Goal: Information Seeking & Learning: Learn about a topic

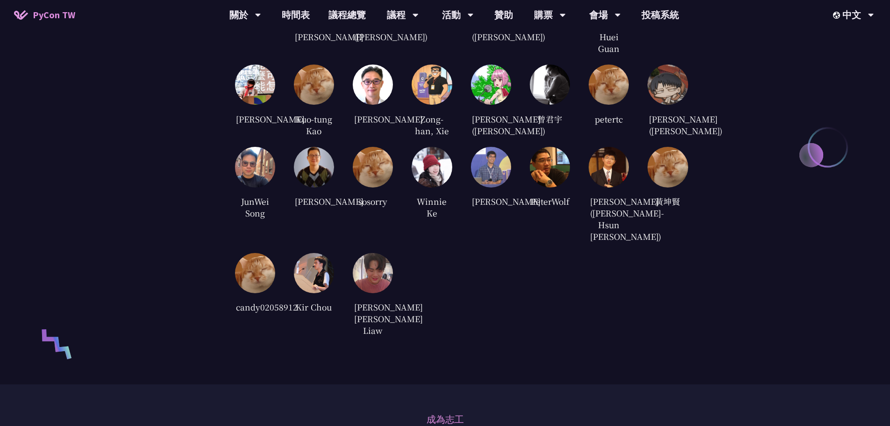
scroll to position [1776, 0]
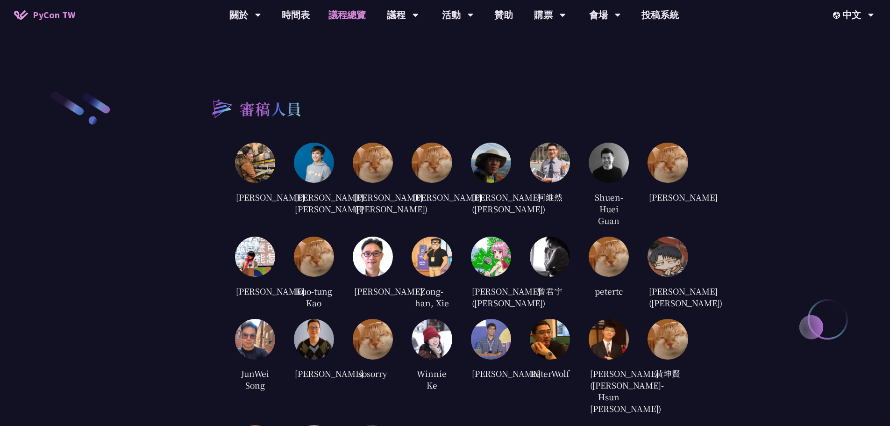
click at [343, 18] on link "議程總覽" at bounding box center [347, 15] width 56 height 30
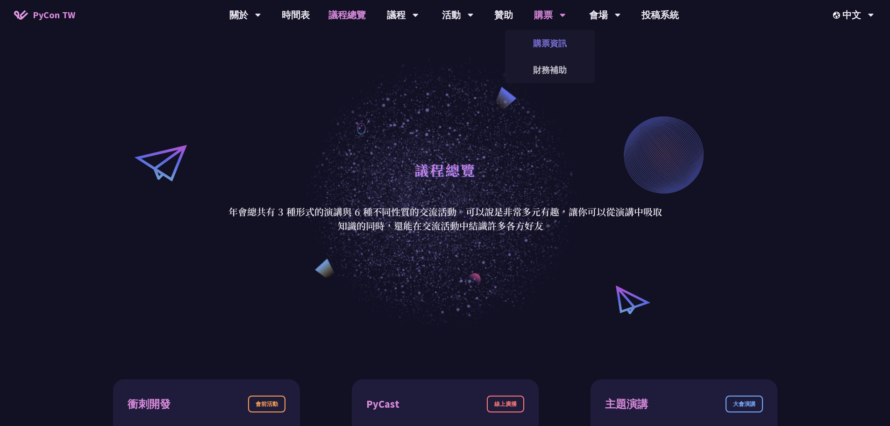
click at [546, 48] on link "購票資訊" at bounding box center [550, 43] width 90 height 22
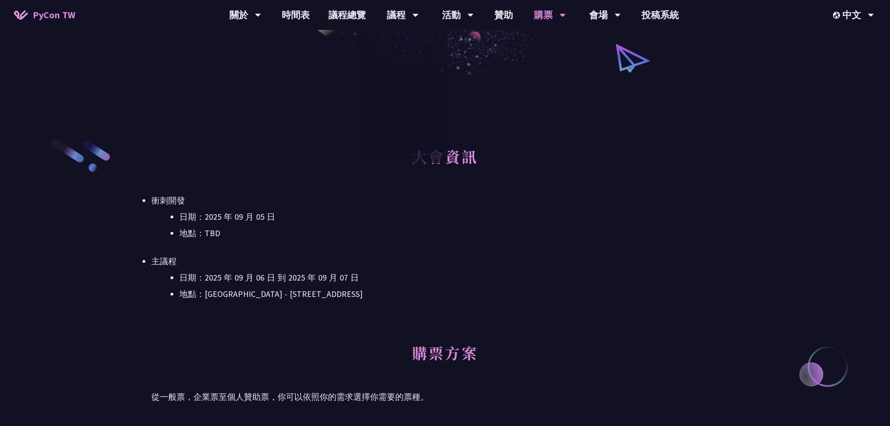
scroll to position [187, 0]
click at [565, 314] on div "大會資訊 衝刺開發 日期：[DATE] 地點：TBD 主議程 日期：[DATE] 到 [DATE] 地點：[GEOGRAPHIC_DATA] - ​[STRE…" at bounding box center [444, 234] width 587 height 196
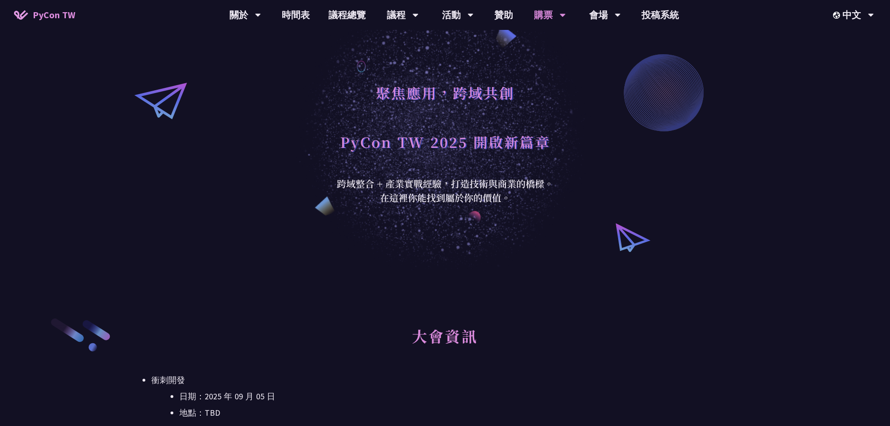
scroll to position [0, 0]
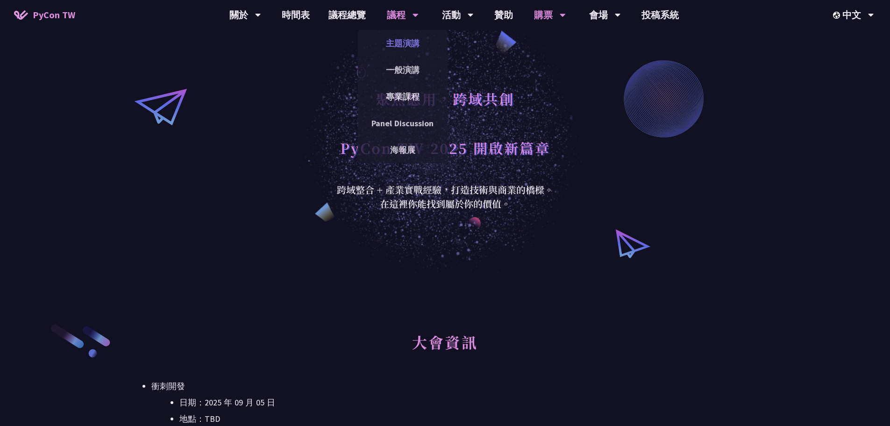
click at [402, 49] on link "主題演講" at bounding box center [403, 43] width 90 height 22
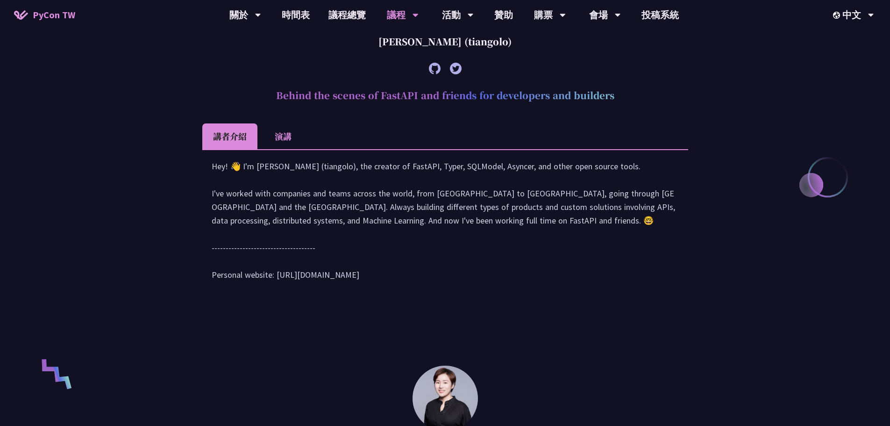
scroll to position [374, 0]
click at [276, 140] on li "演講" at bounding box center [282, 137] width 51 height 26
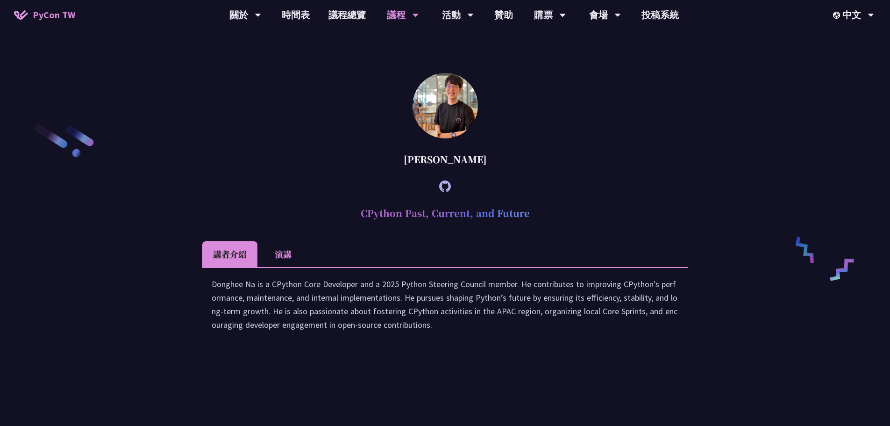
scroll to position [1355, 0]
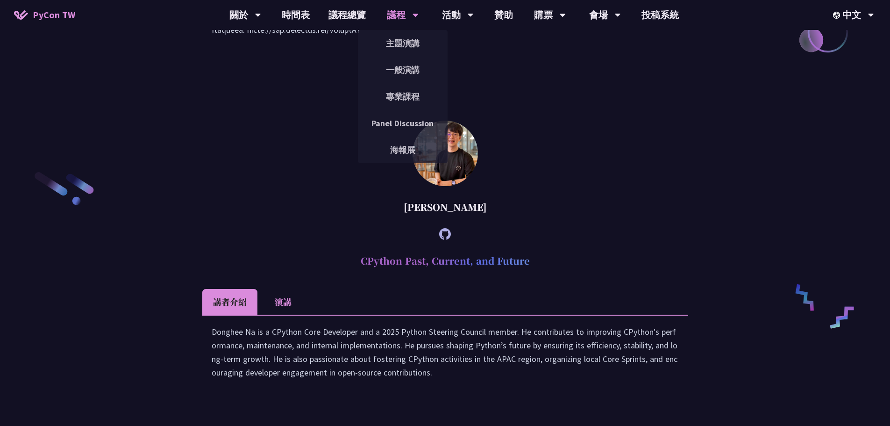
click at [404, 17] on div "議程" at bounding box center [403, 15] width 32 height 30
click at [402, 65] on link "一般演講" at bounding box center [403, 70] width 90 height 22
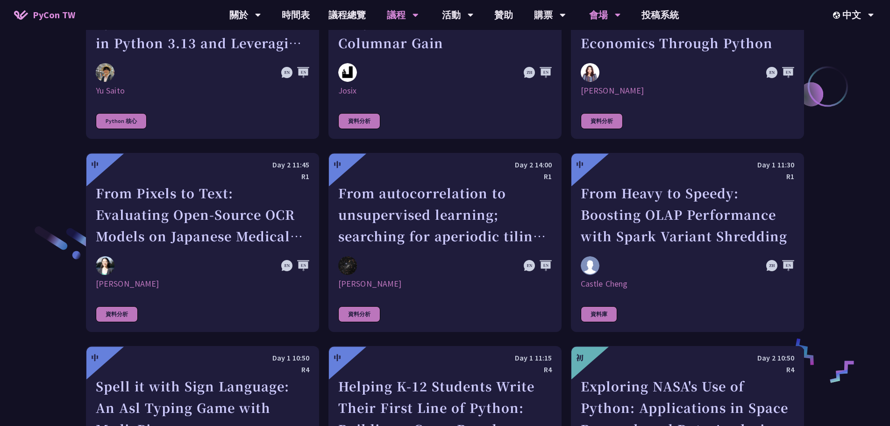
scroll to position [1262, 0]
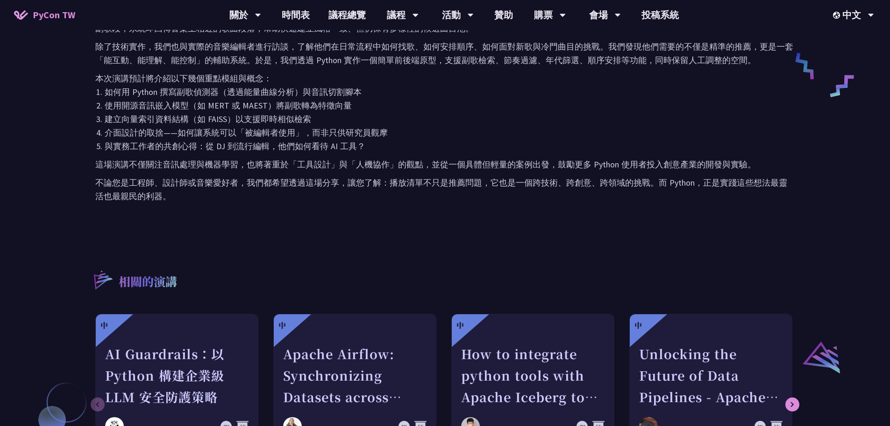
scroll to position [654, 0]
